Goal: Information Seeking & Learning: Learn about a topic

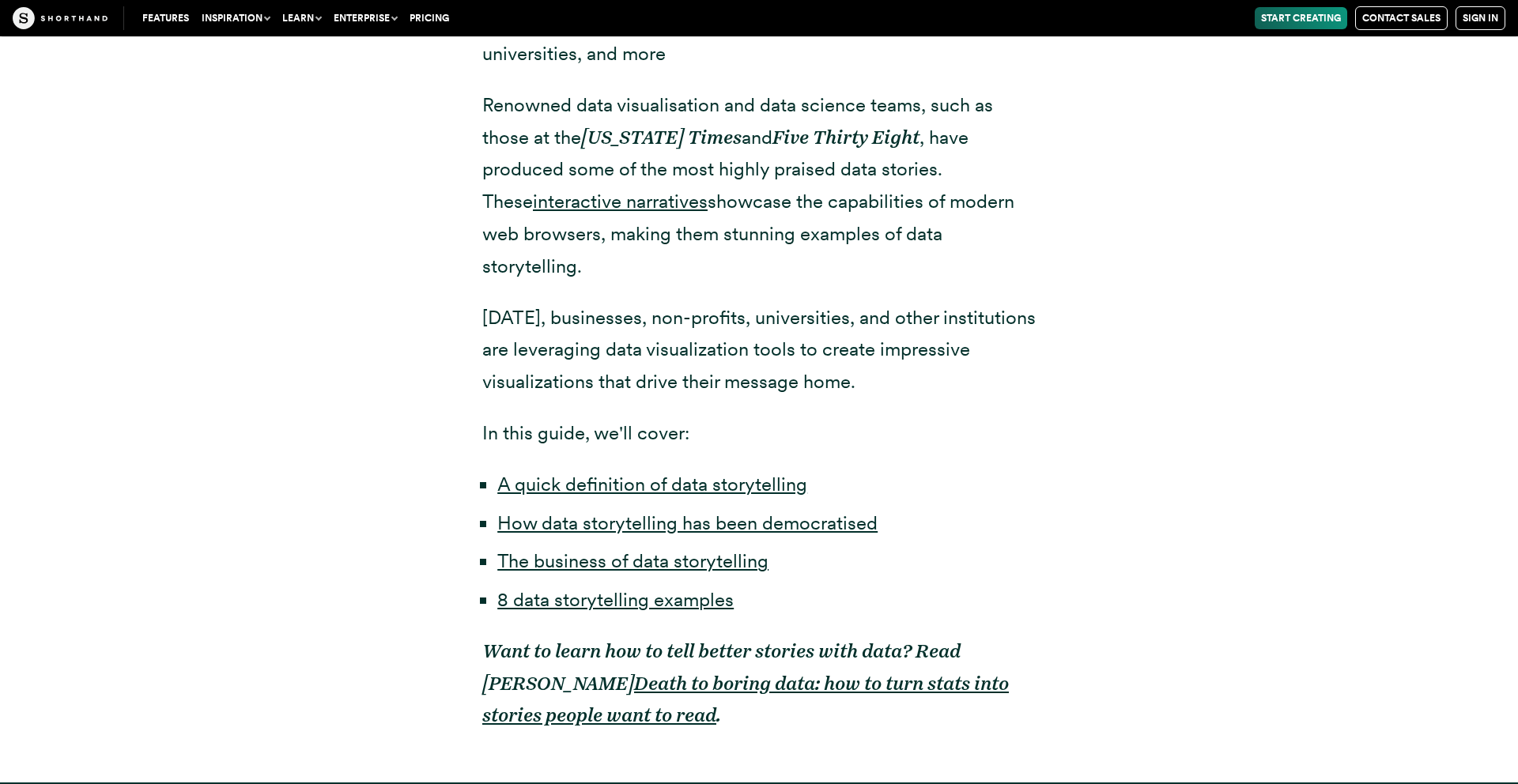
scroll to position [1116, 0]
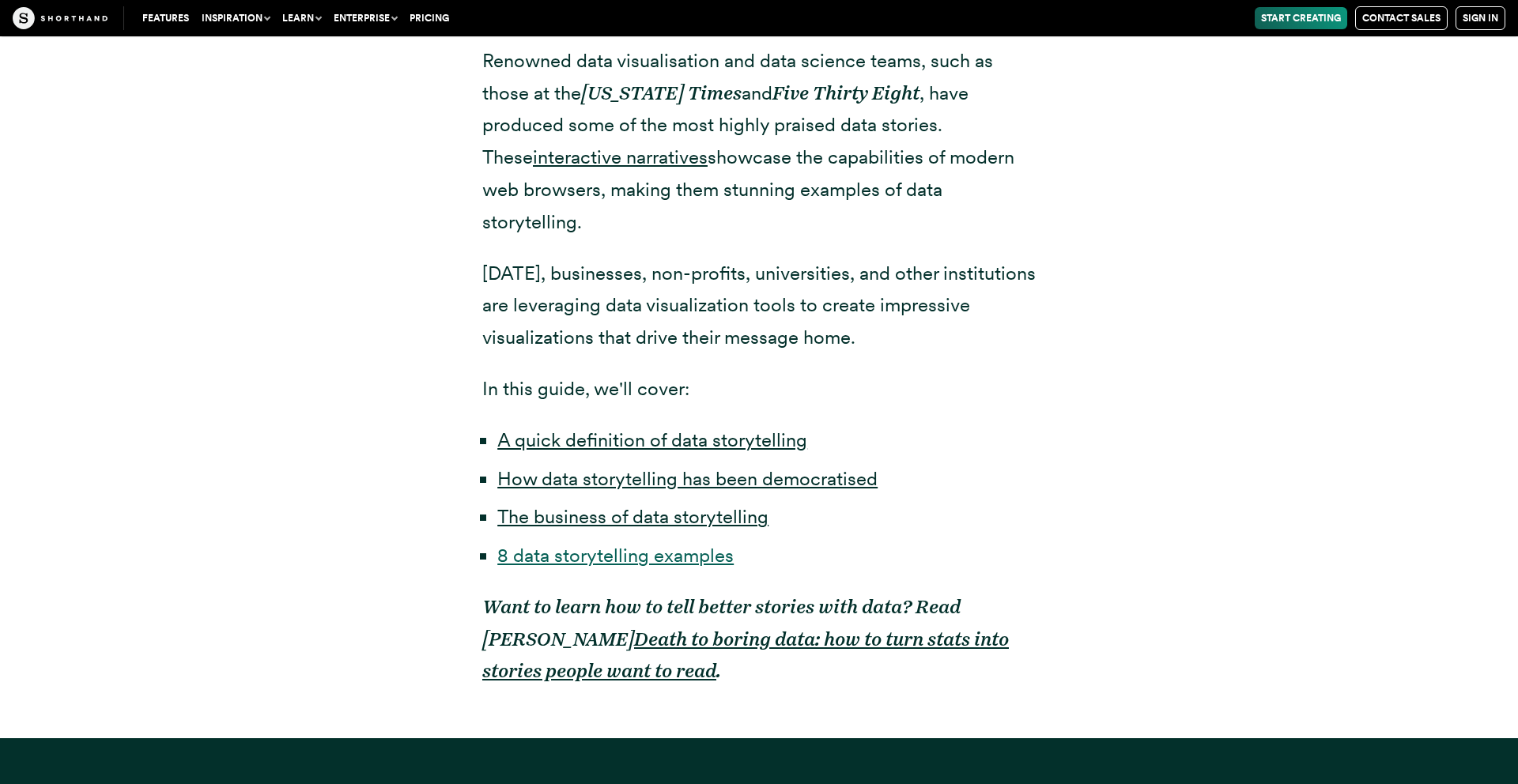
click at [571, 544] on link "8 data storytelling examples" at bounding box center [615, 555] width 236 height 23
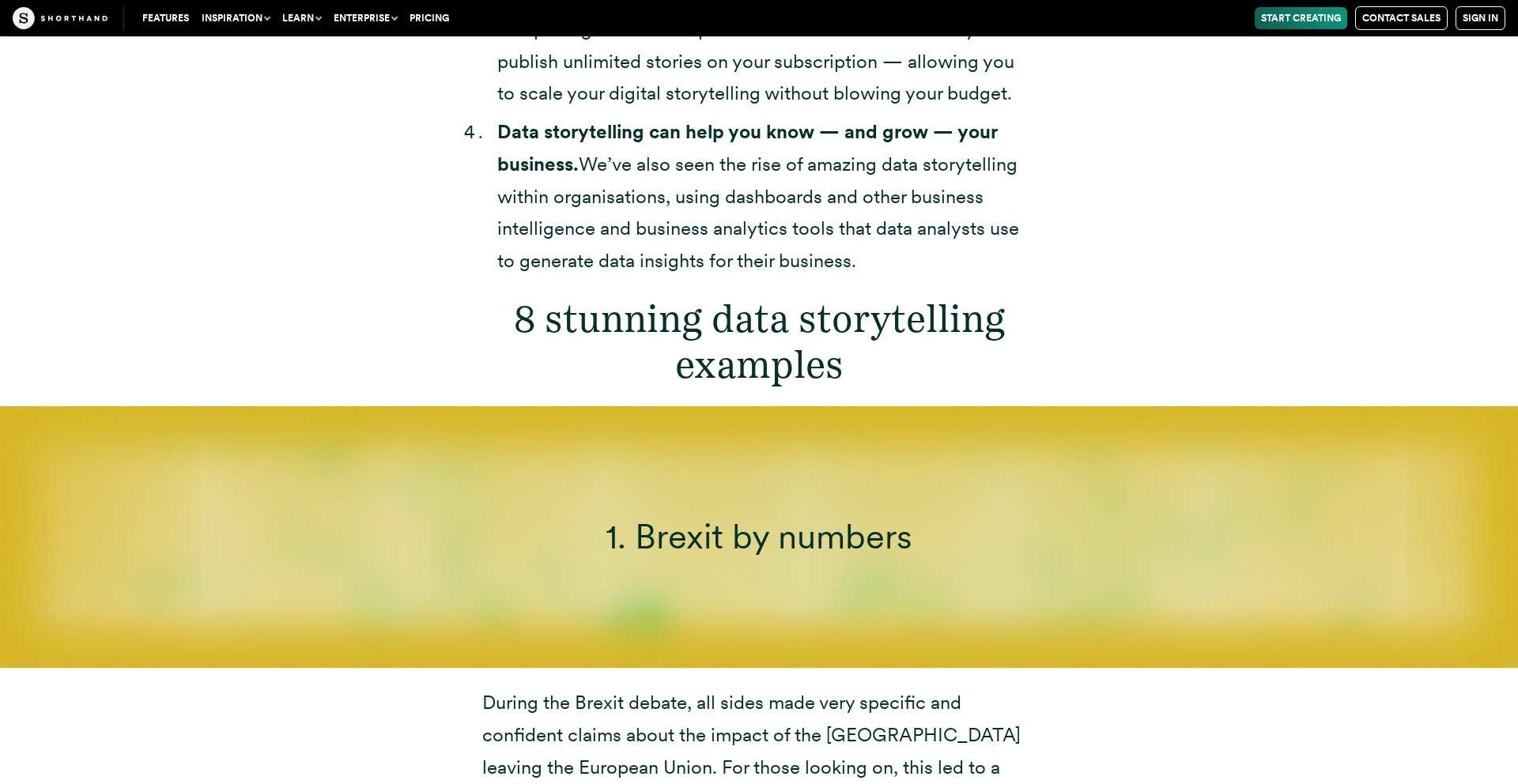
scroll to position [5621, 0]
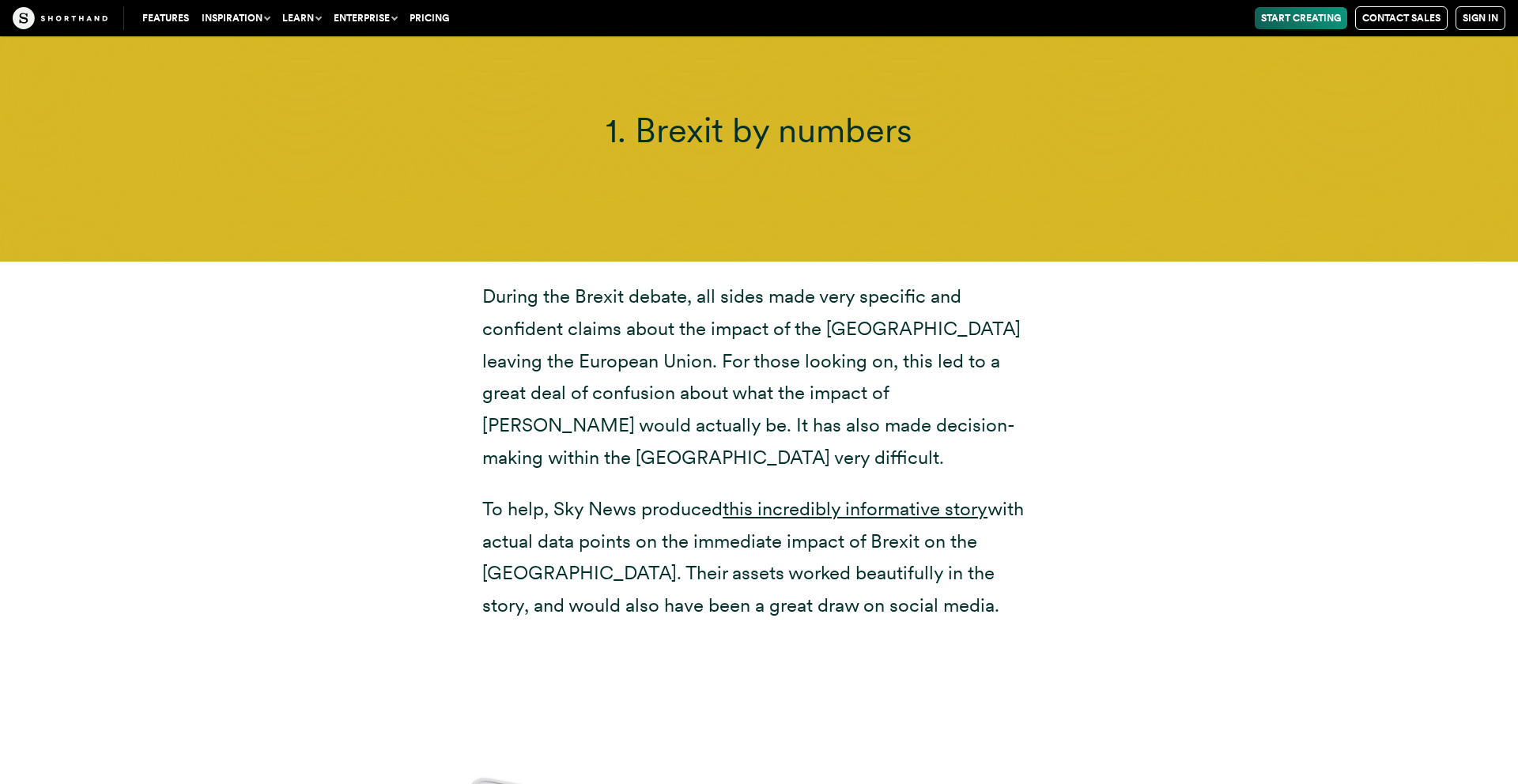
scroll to position [5722, 0]
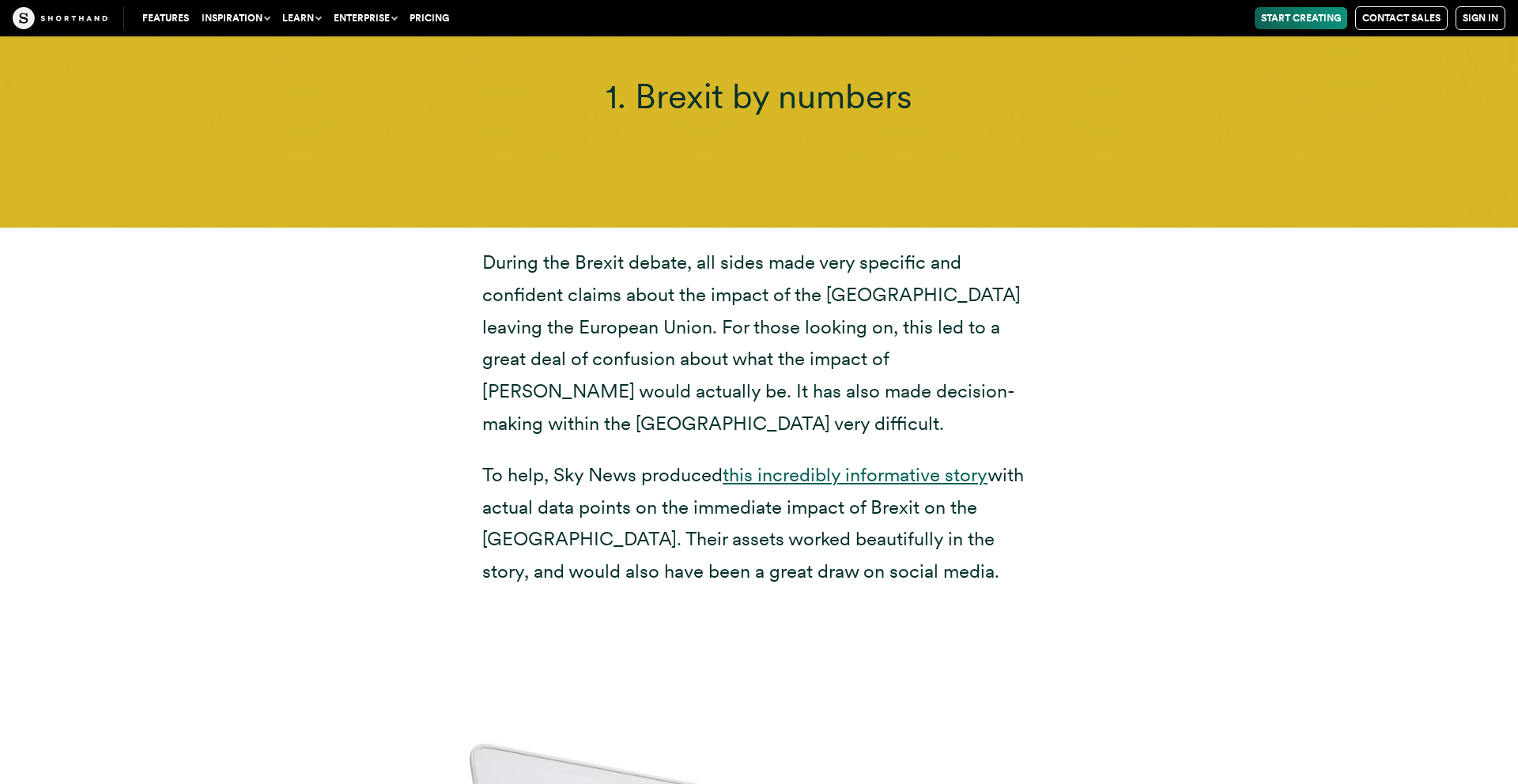
click at [878, 463] on link "this incredibly informative story" at bounding box center [855, 474] width 265 height 23
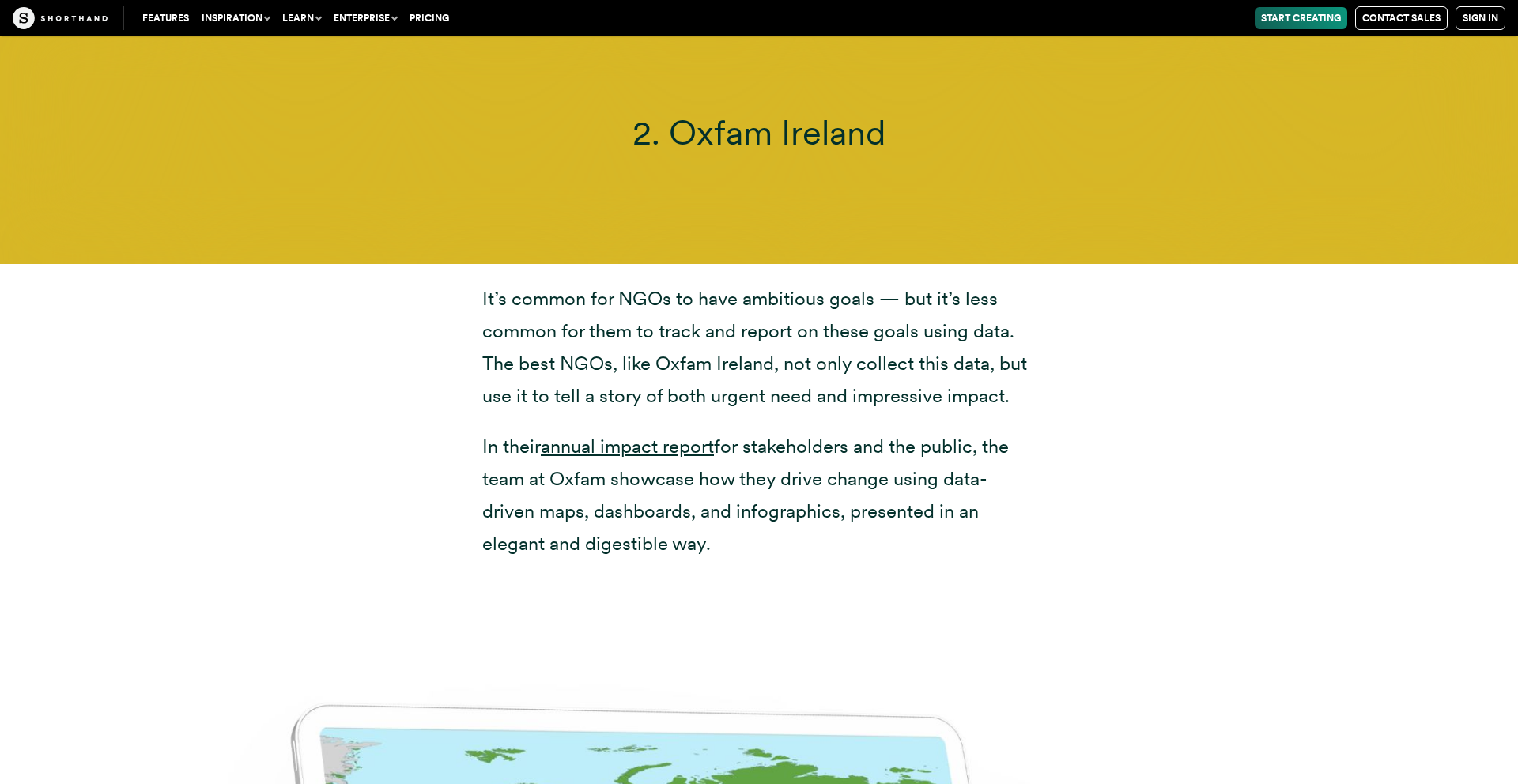
scroll to position [7932, 0]
click at [658, 436] on link "annual impact report" at bounding box center [628, 447] width 173 height 23
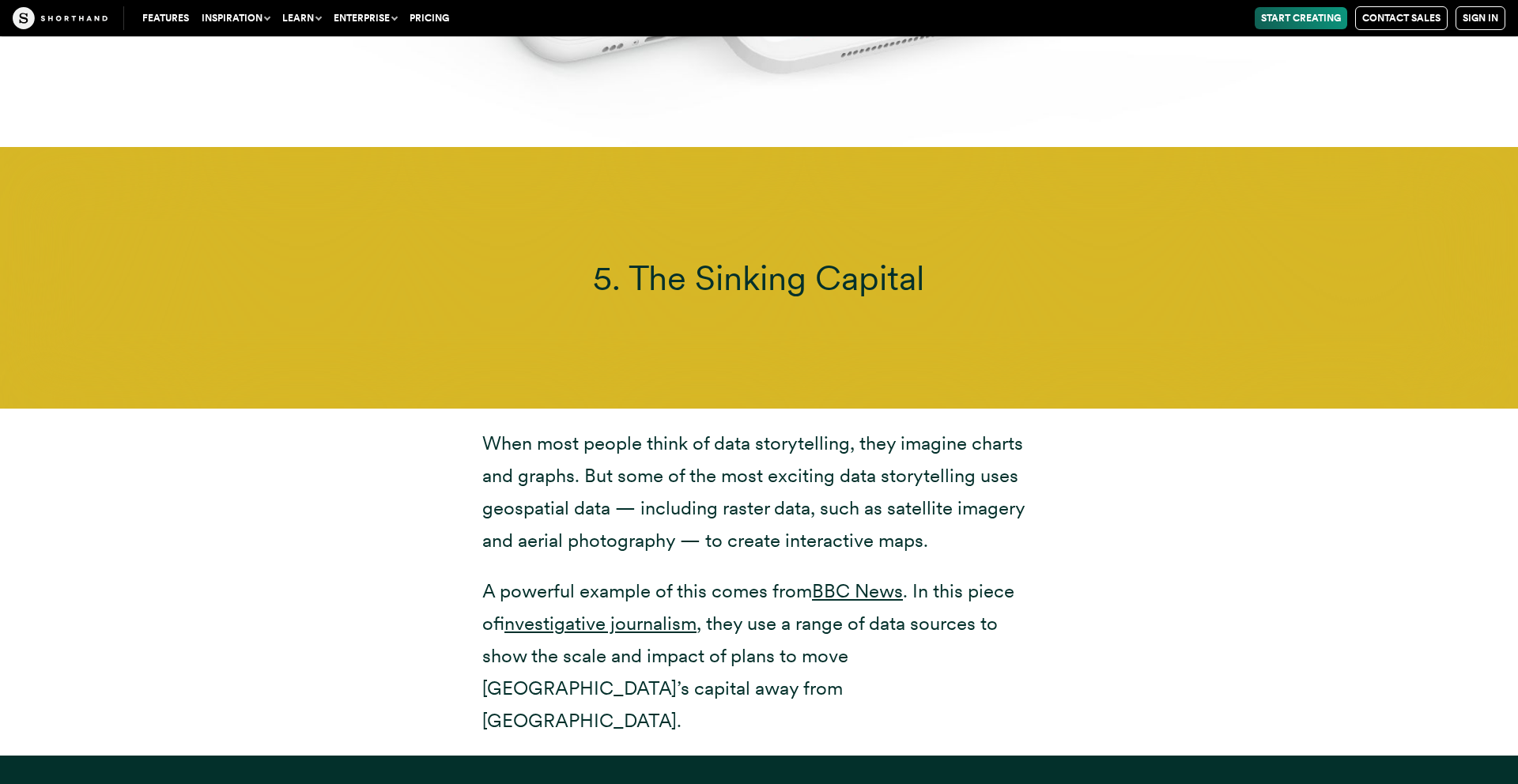
scroll to position [14466, 0]
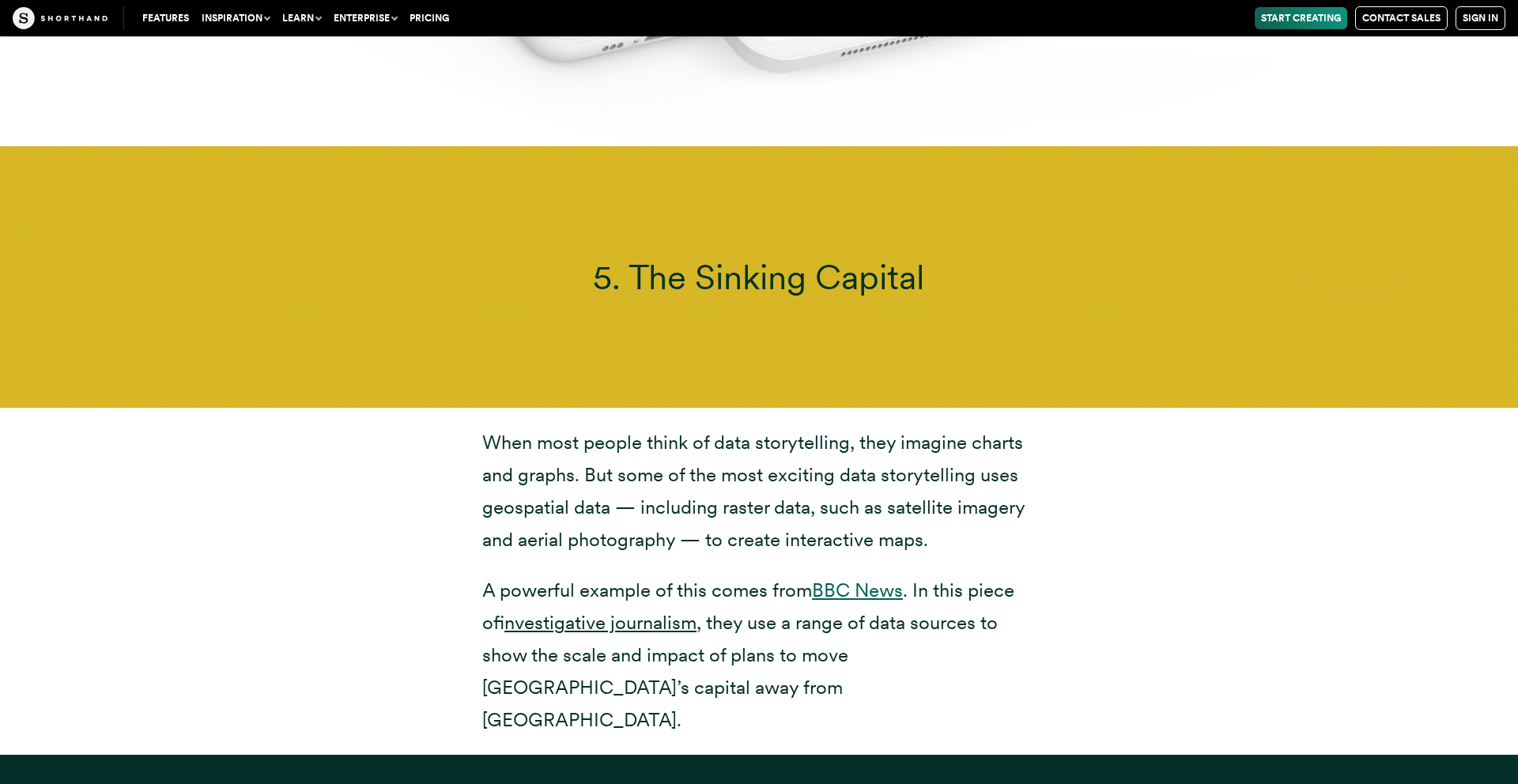
click at [854, 579] on link "BBC News" at bounding box center [858, 590] width 91 height 23
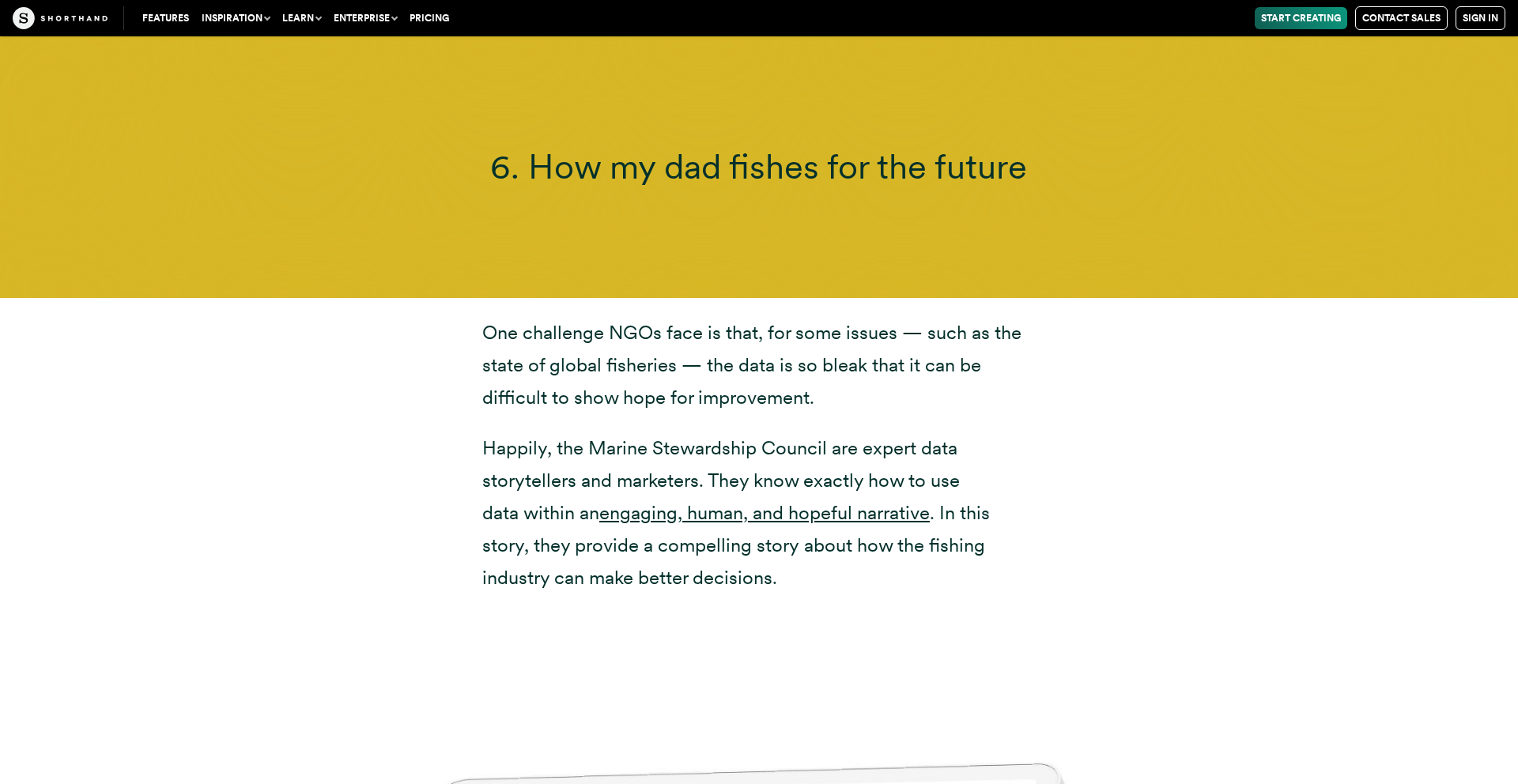
scroll to position [15967, 0]
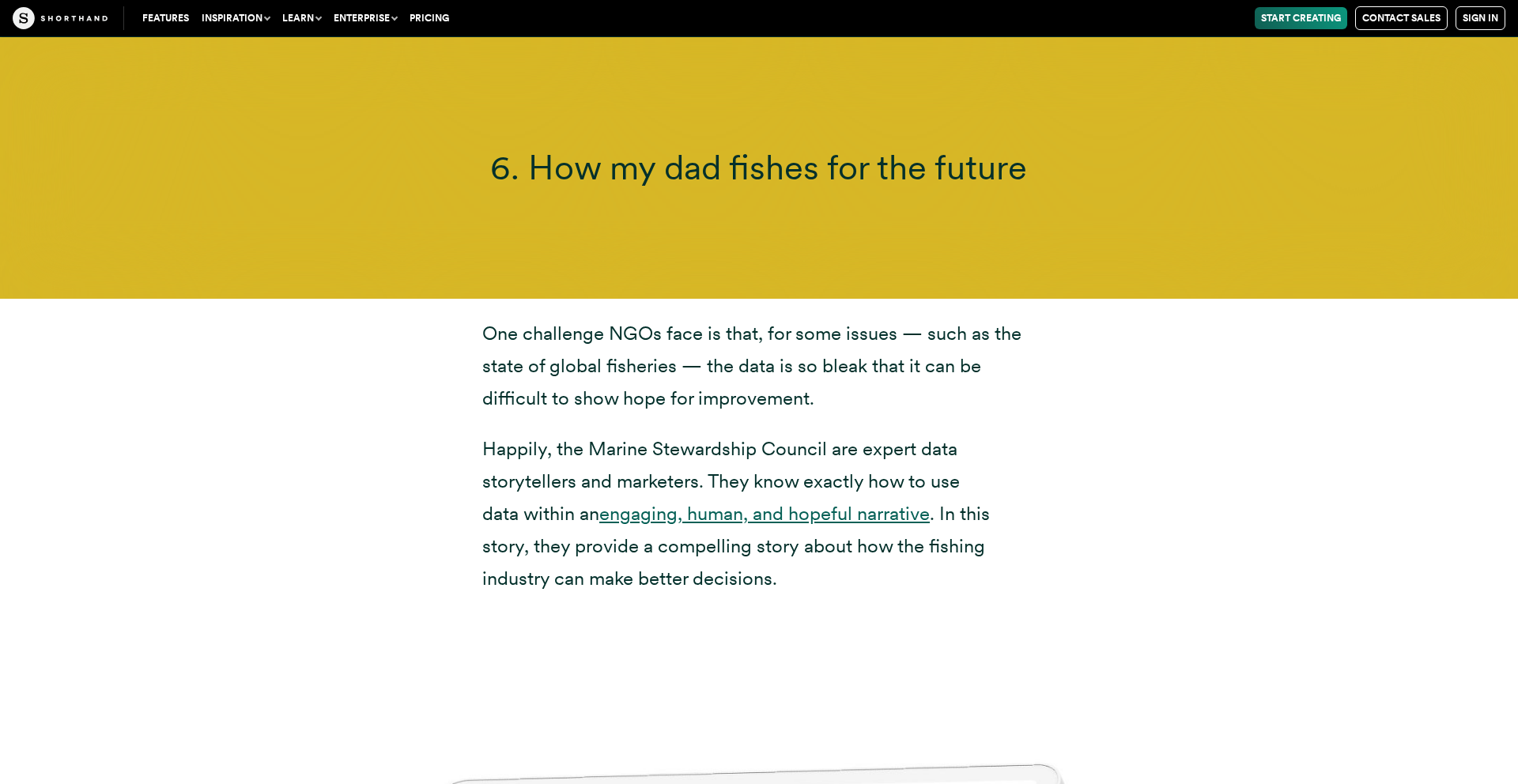
click at [730, 502] on link "engaging, human, and hopeful narrative" at bounding box center [764, 513] width 330 height 23
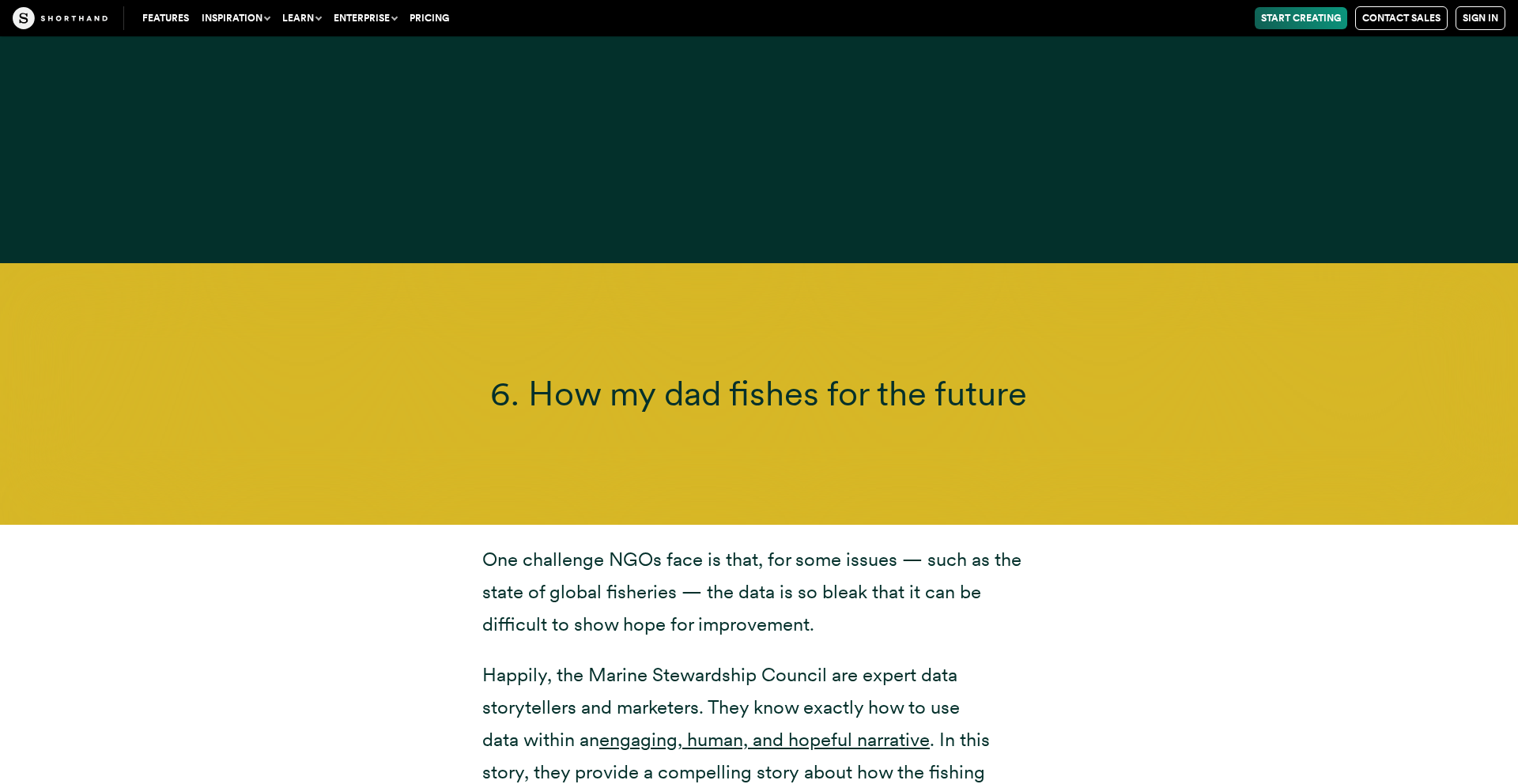
scroll to position [15775, 0]
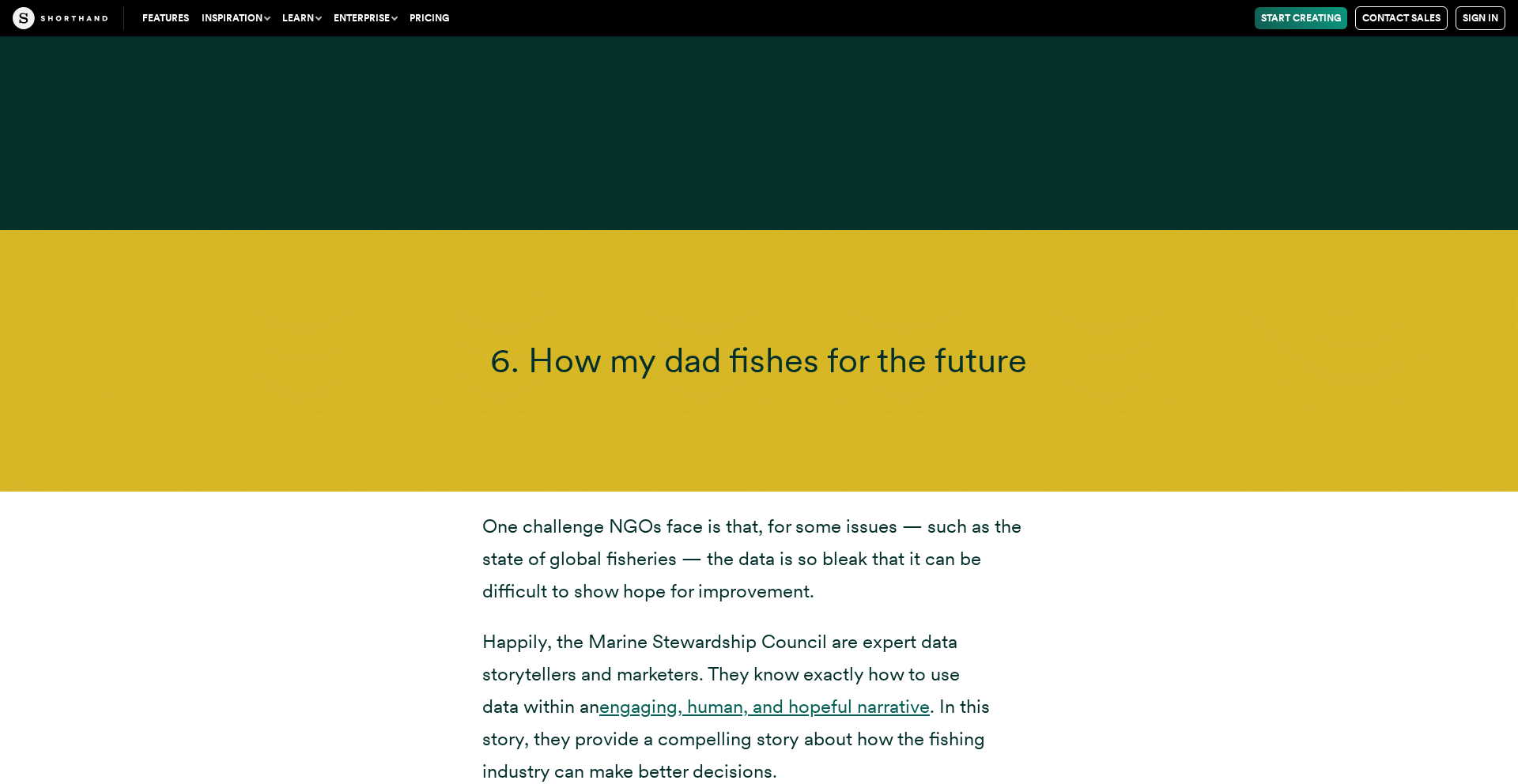
click at [723, 695] on link "engaging, human, and hopeful narrative" at bounding box center [764, 706] width 330 height 23
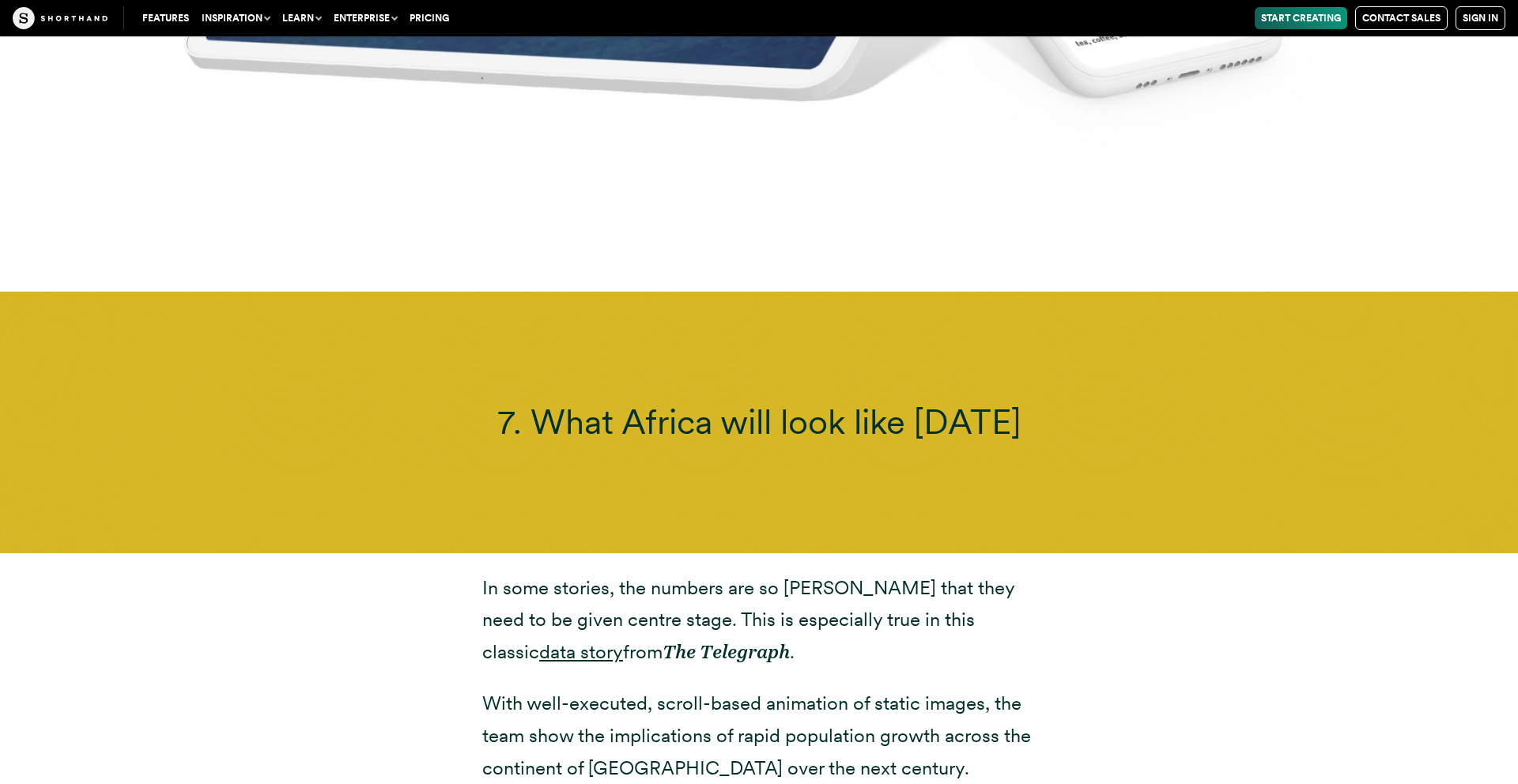
scroll to position [17919, 0]
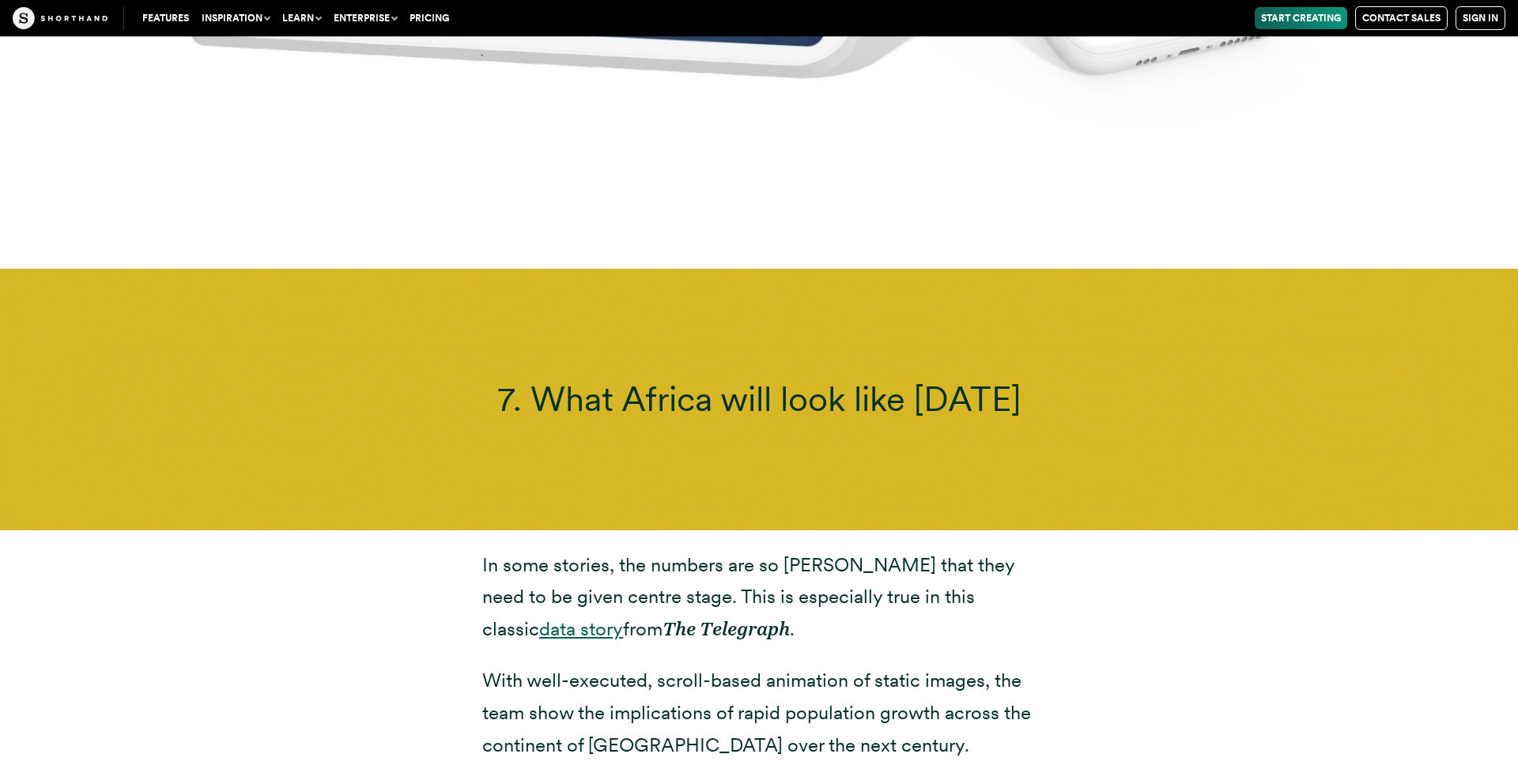
click at [623, 617] on link "data story" at bounding box center [581, 628] width 84 height 23
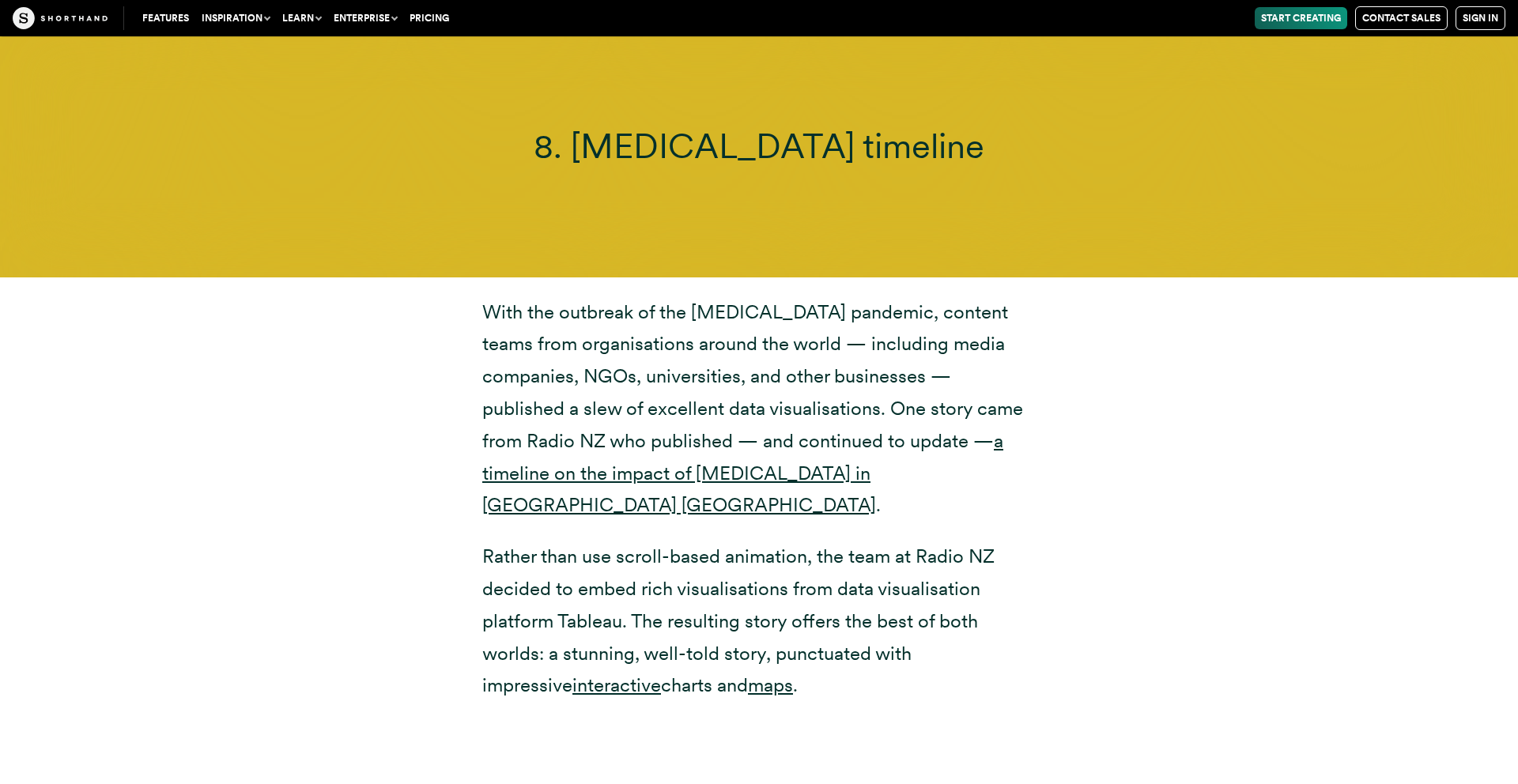
scroll to position [20287, 0]
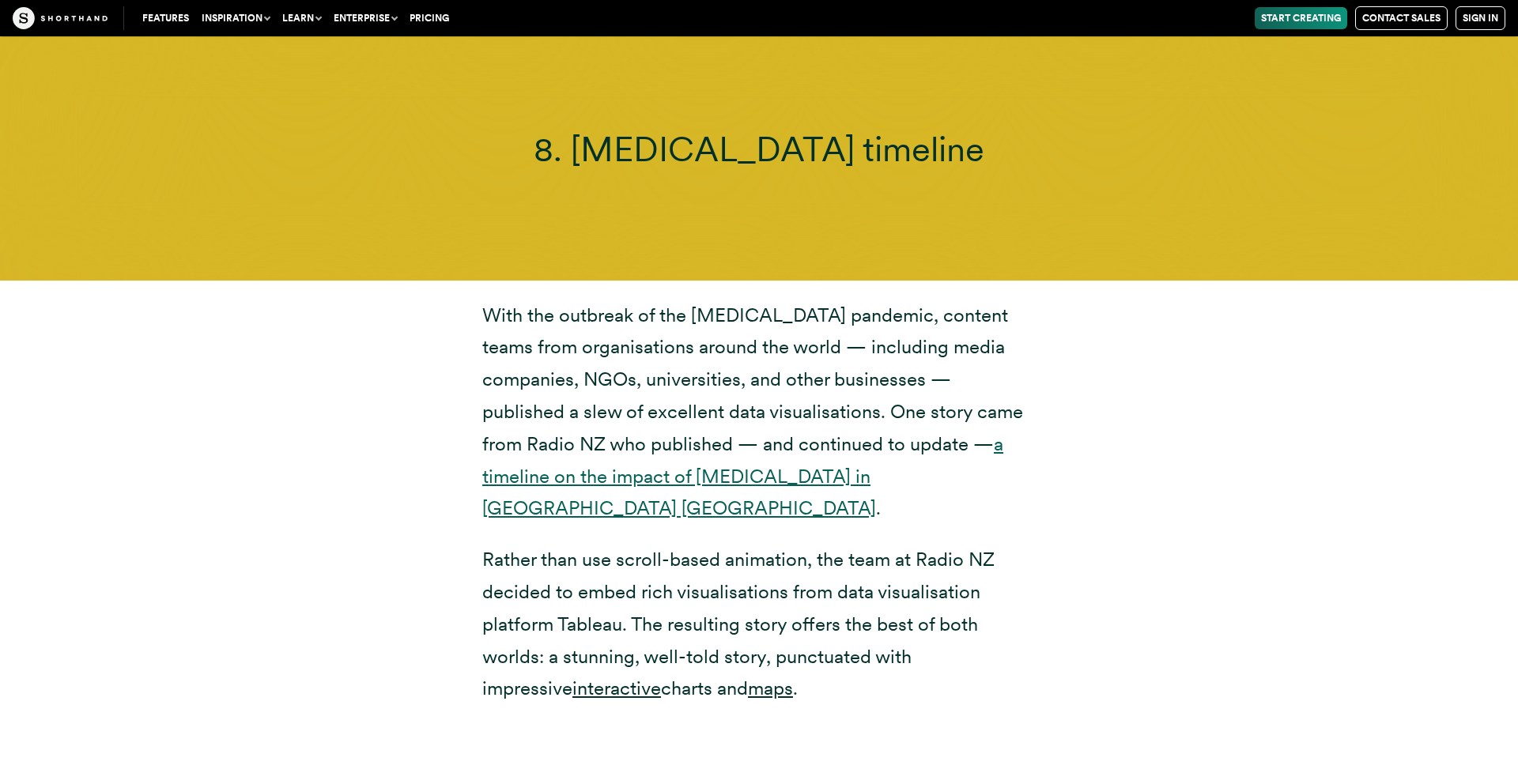
click at [746, 433] on link "a timeline on the impact of [MEDICAL_DATA] in [GEOGRAPHIC_DATA] [GEOGRAPHIC_DAT…" at bounding box center [742, 476] width 521 height 87
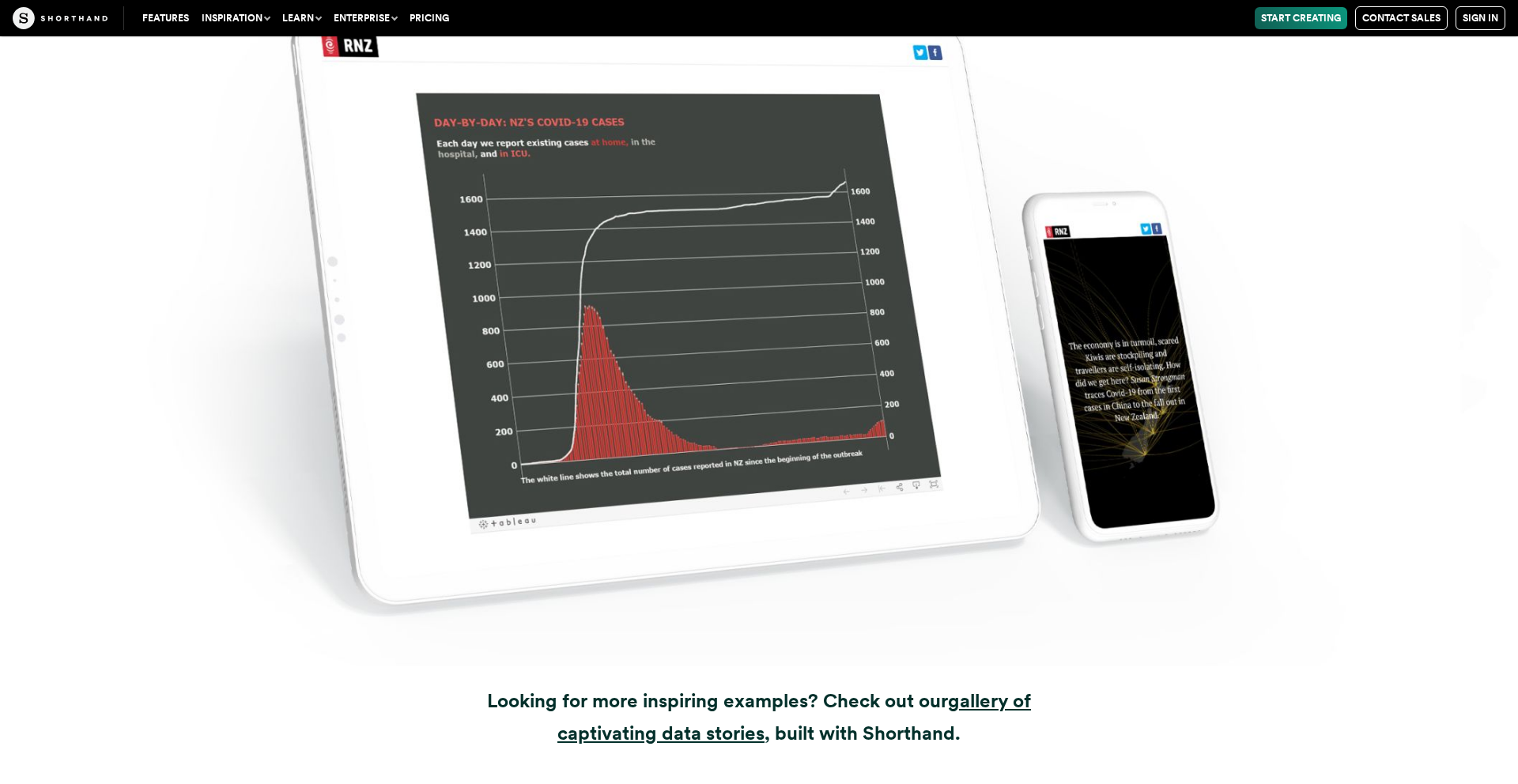
scroll to position [22197, 0]
